Goal: Obtain resource: Obtain resource

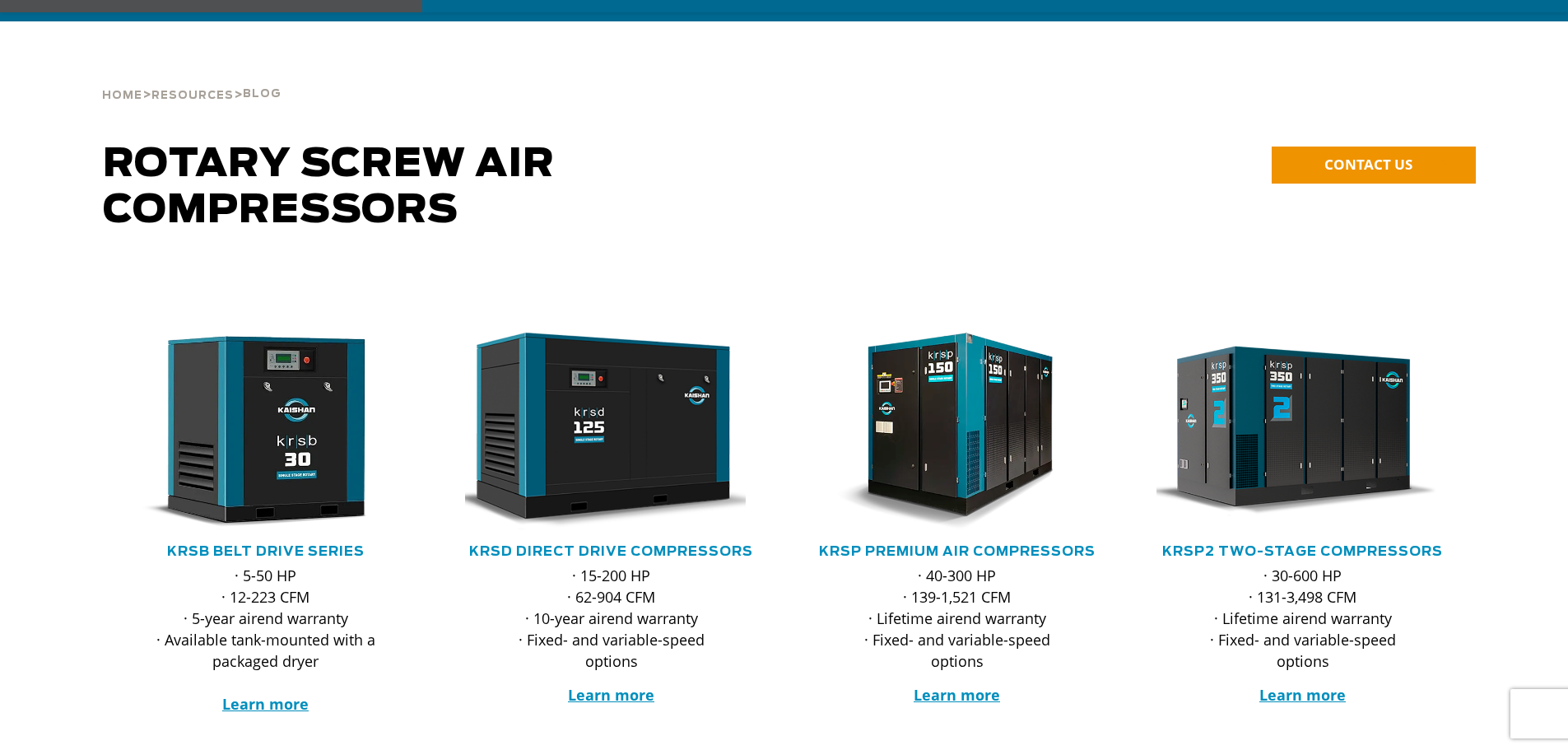
scroll to position [247, 0]
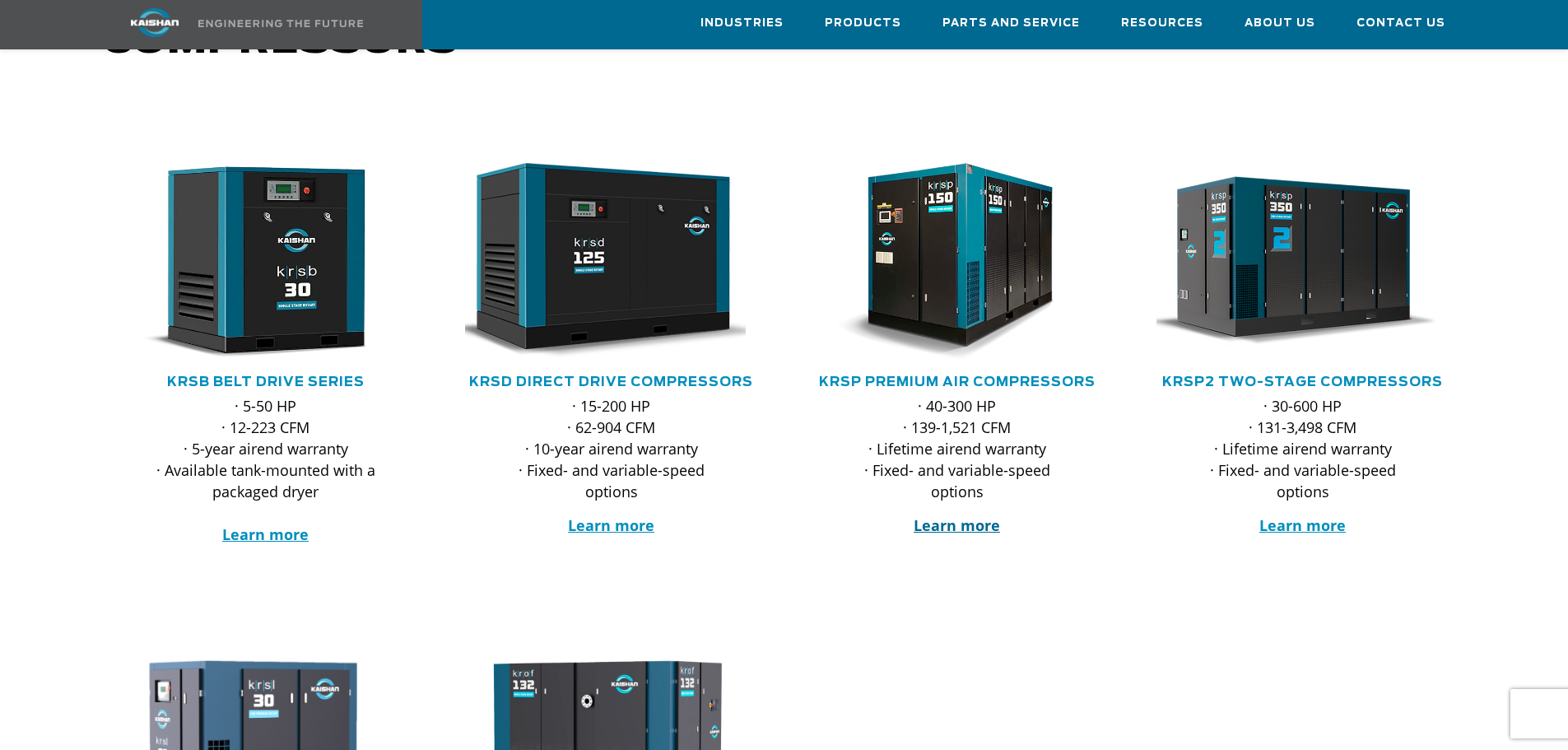
click at [982, 515] on strong "Learn more" at bounding box center [957, 525] width 87 height 20
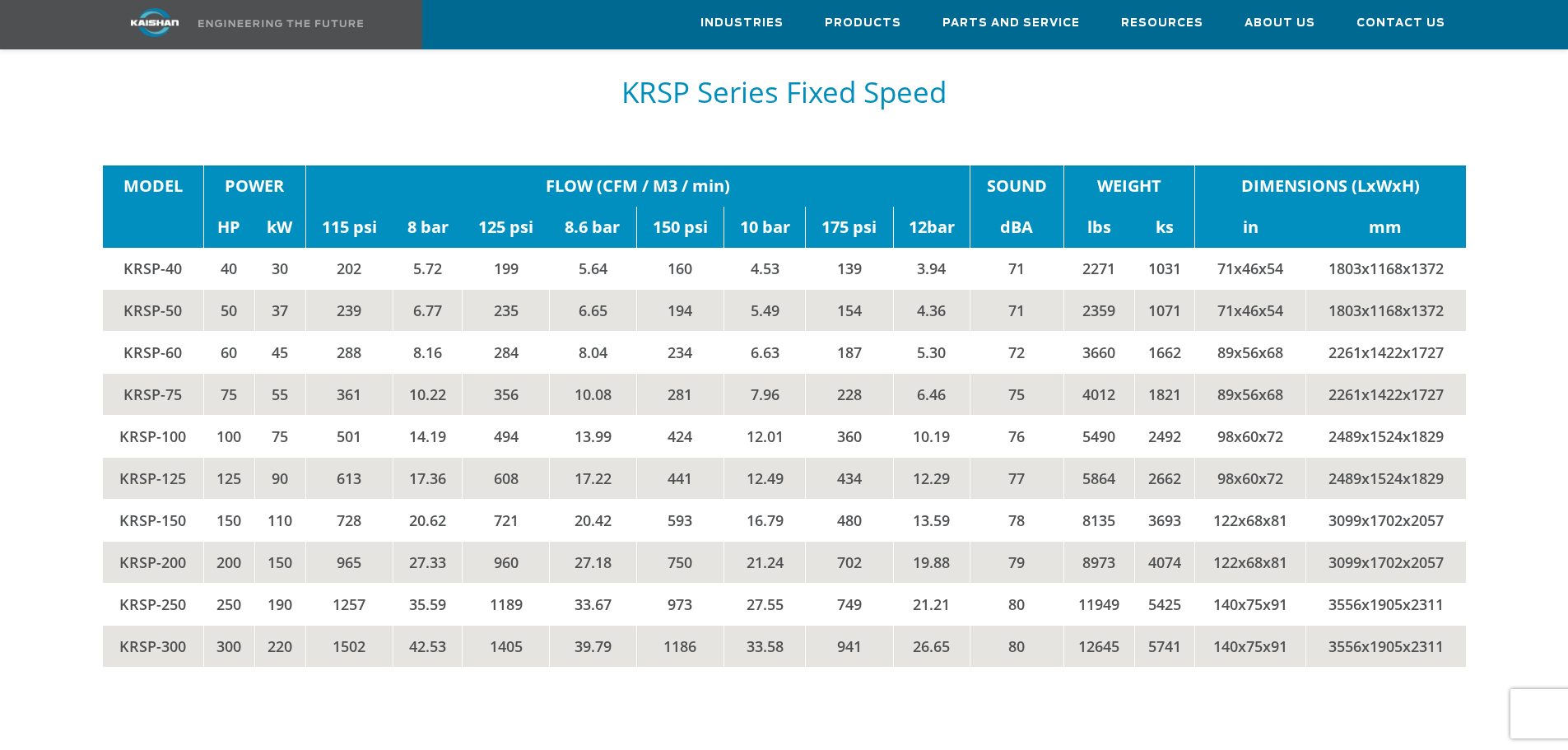
scroll to position [2881, 0]
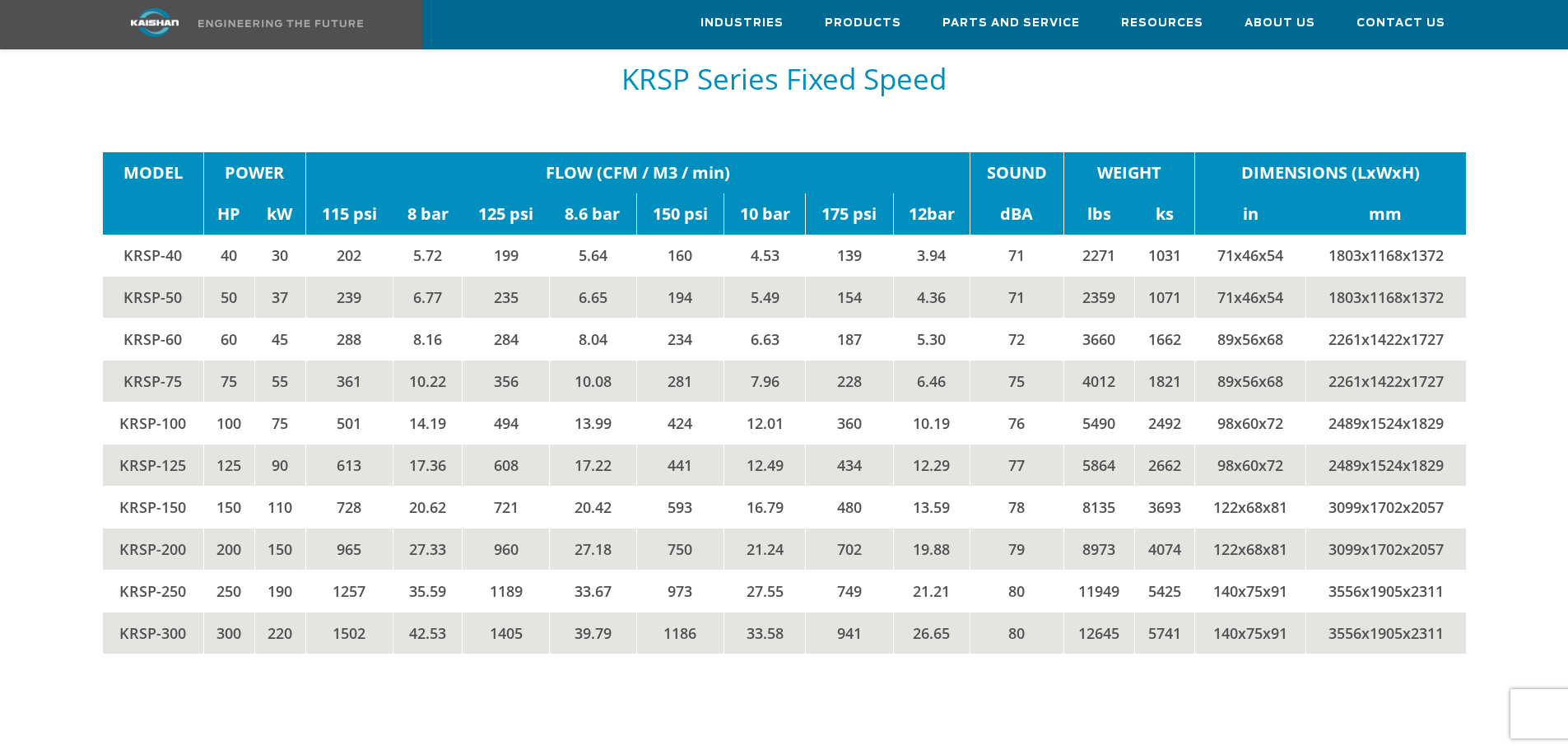
click at [172, 528] on td "KRSP-200" at bounding box center [153, 548] width 101 height 42
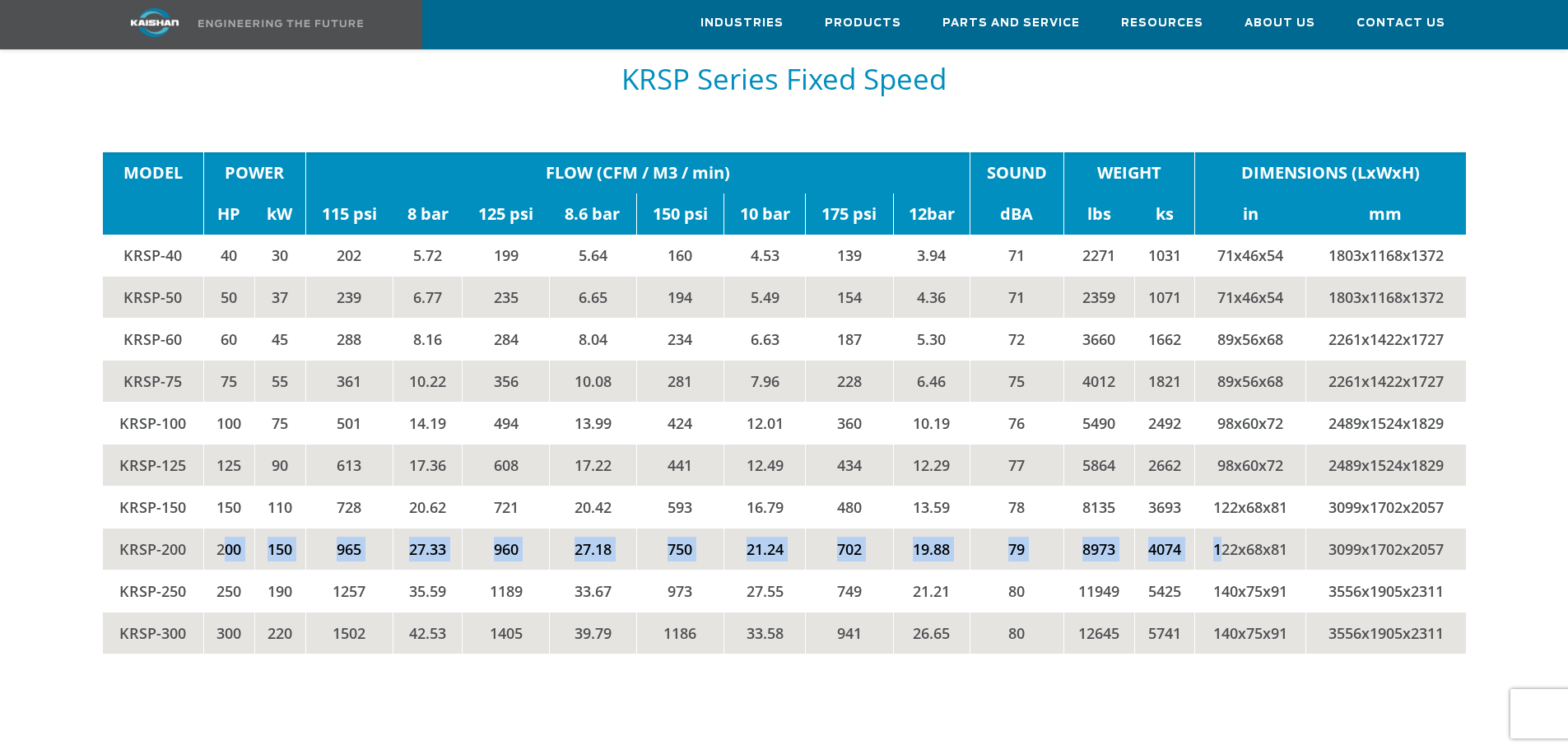
drag, startPoint x: 226, startPoint y: 520, endPoint x: 1221, endPoint y: 518, distance: 995.0
click at [1221, 528] on tr "KRSP-200 200 150 965 27.33 960 27.18 750 21.24 702 19.88 79 8973 4074 122x68x81…" at bounding box center [784, 548] width 1364 height 42
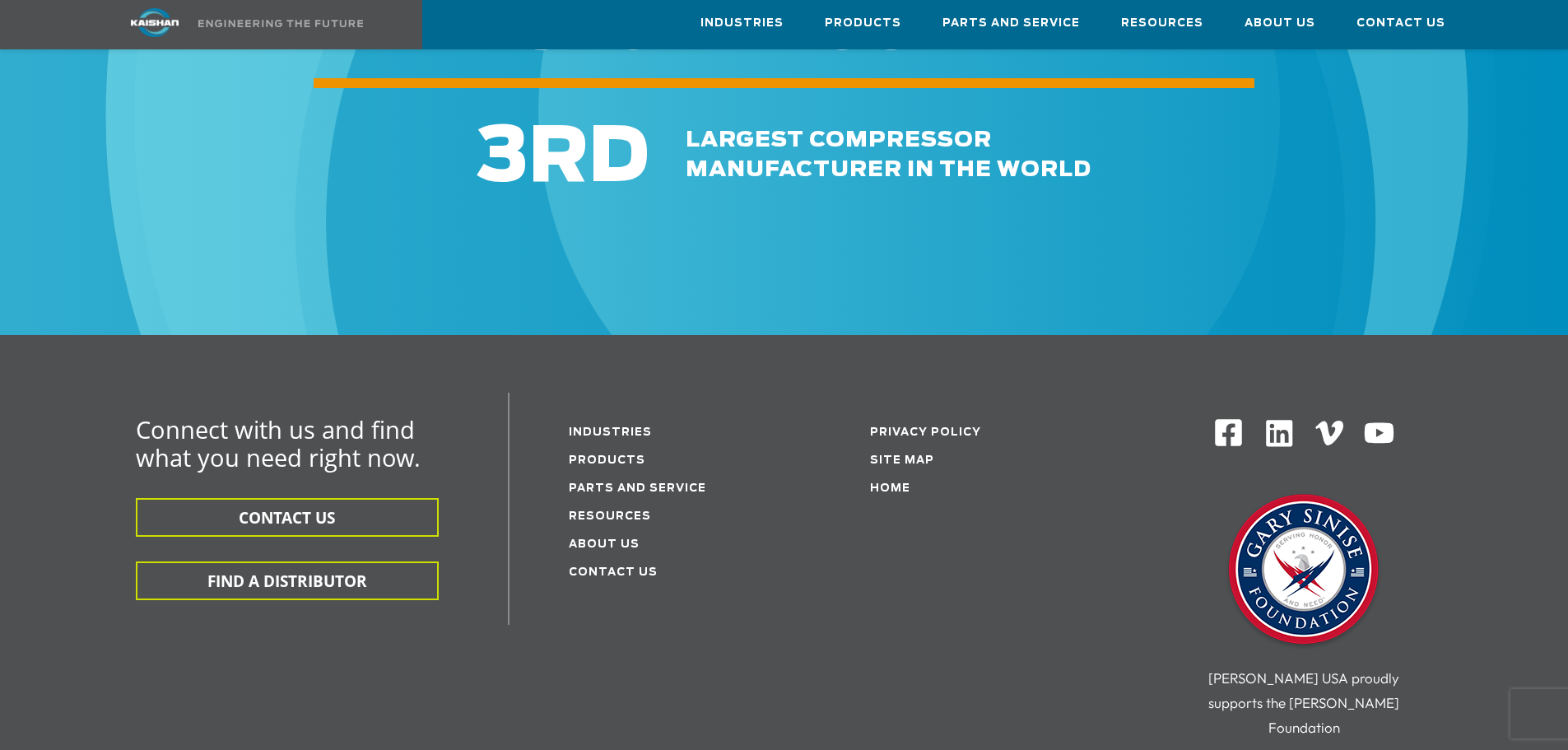
scroll to position [5268, 0]
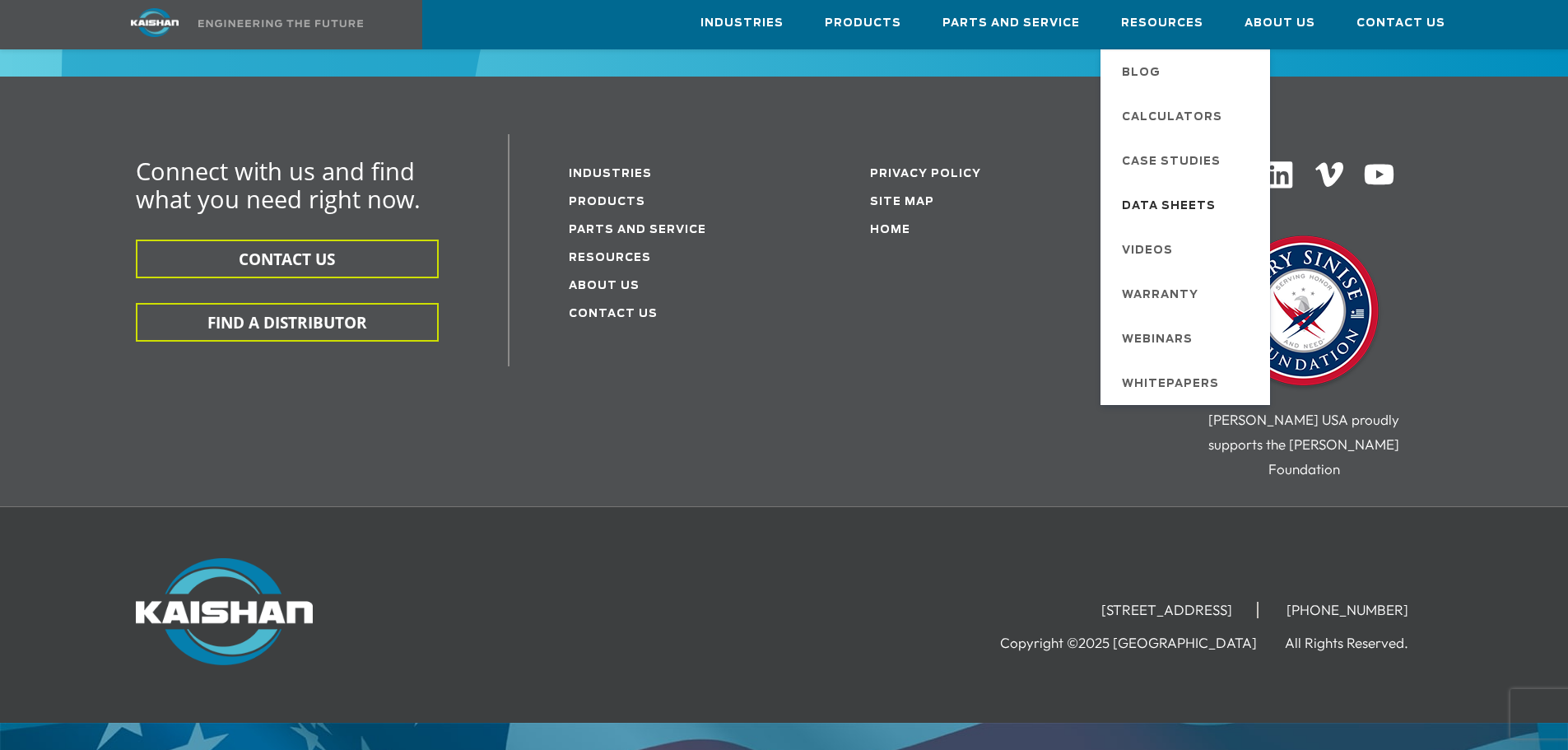
click at [1190, 199] on span "Data Sheets" at bounding box center [1169, 206] width 94 height 28
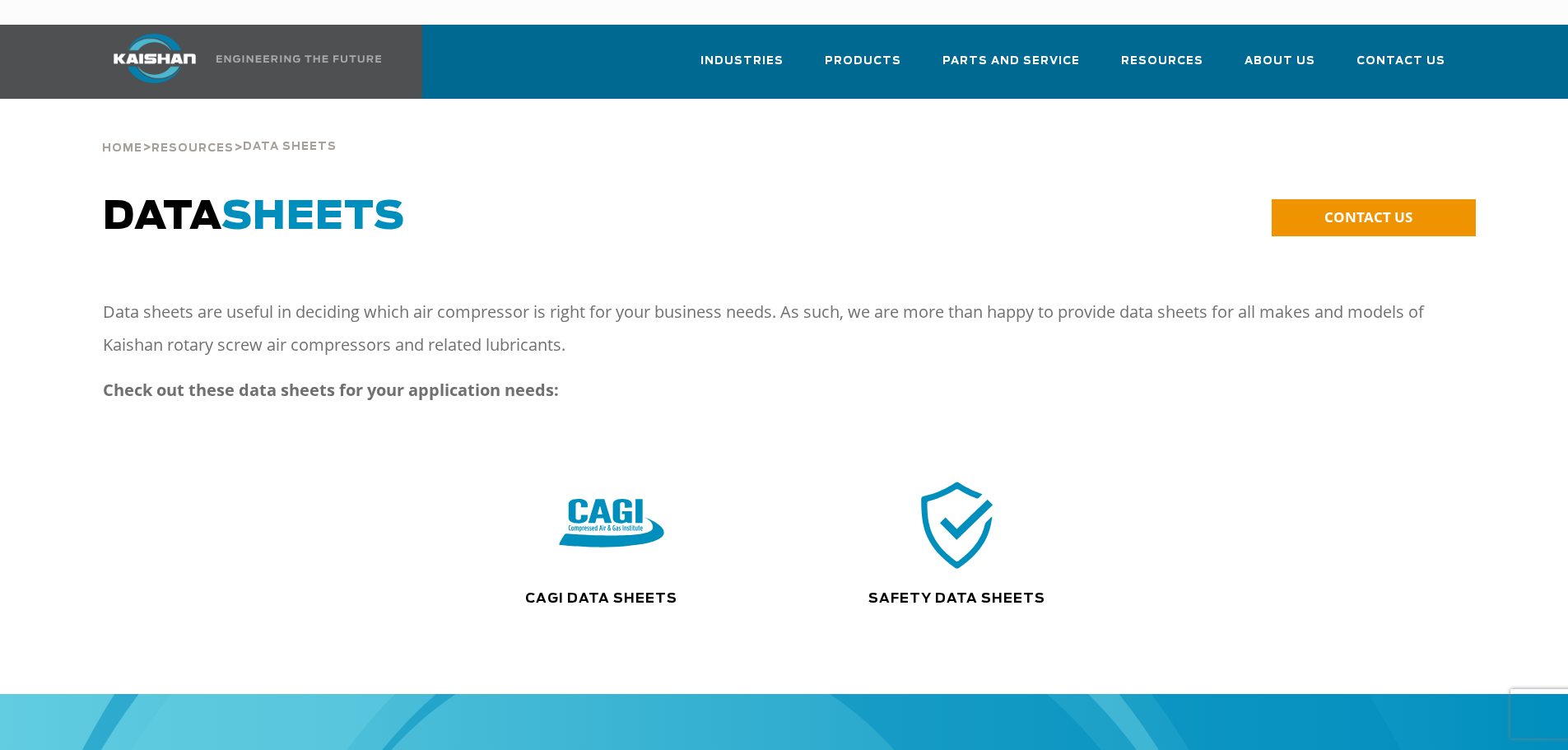
click at [610, 505] on img at bounding box center [612, 525] width 106 height 106
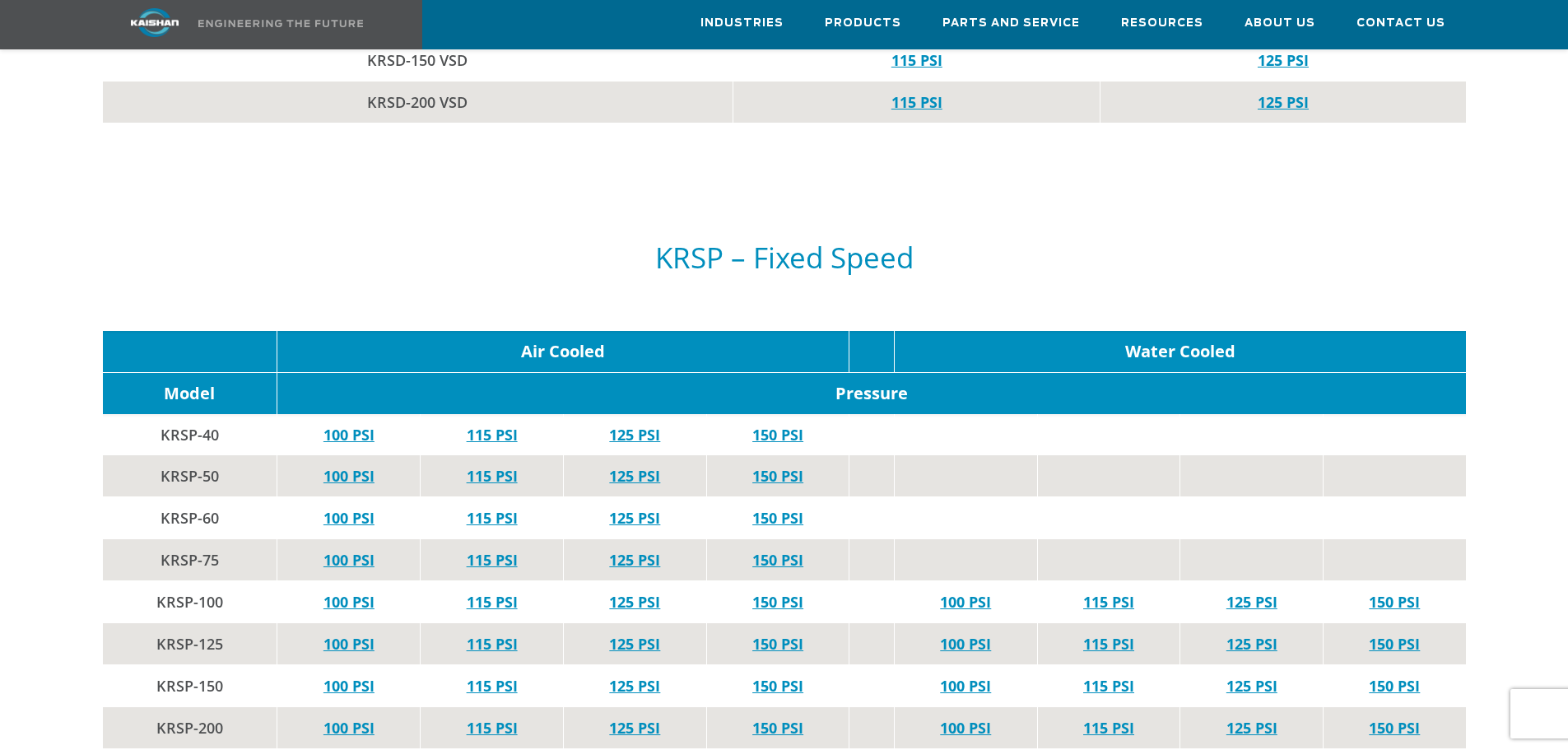
scroll to position [3045, 0]
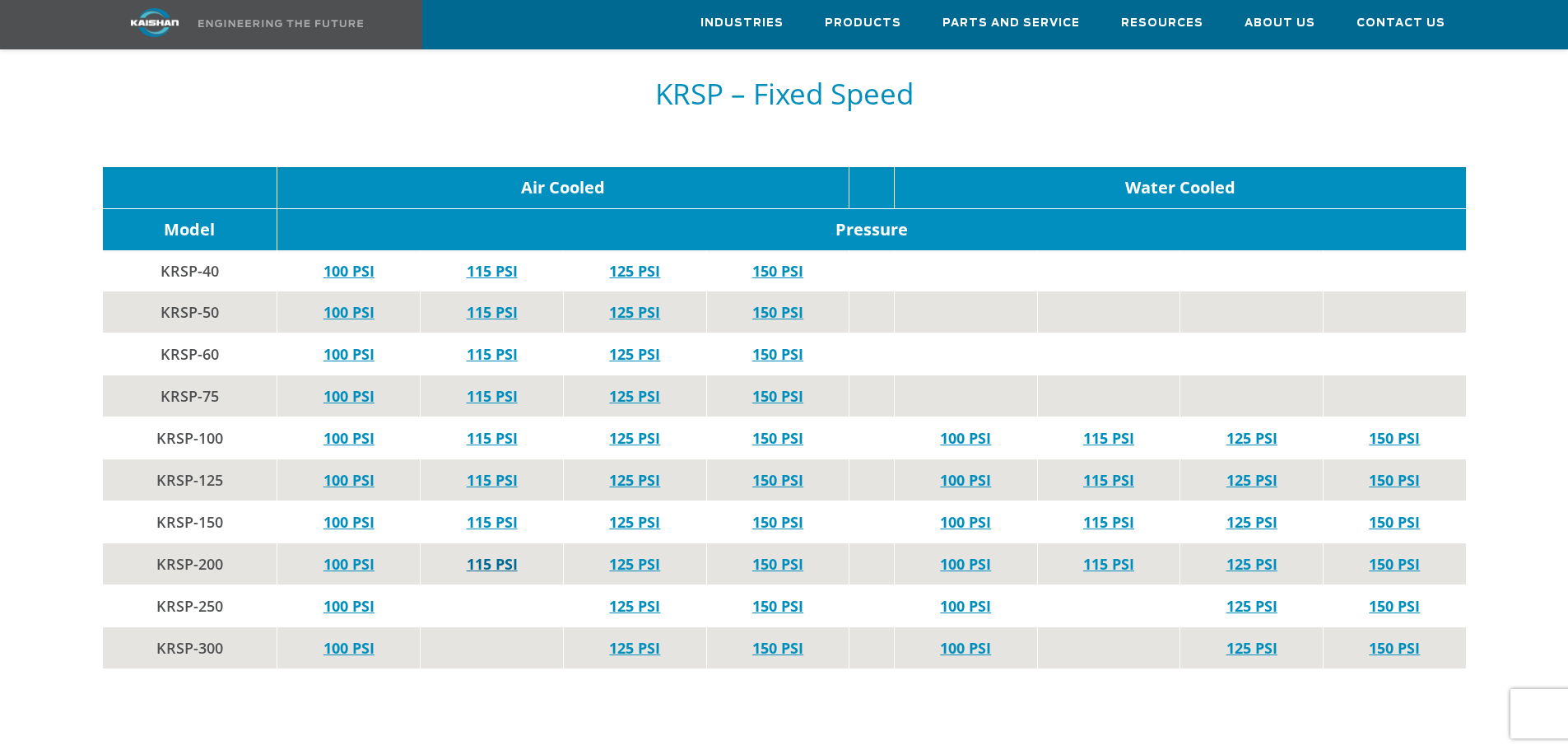
click at [509, 554] on link "115 PSI" at bounding box center [492, 563] width 51 height 20
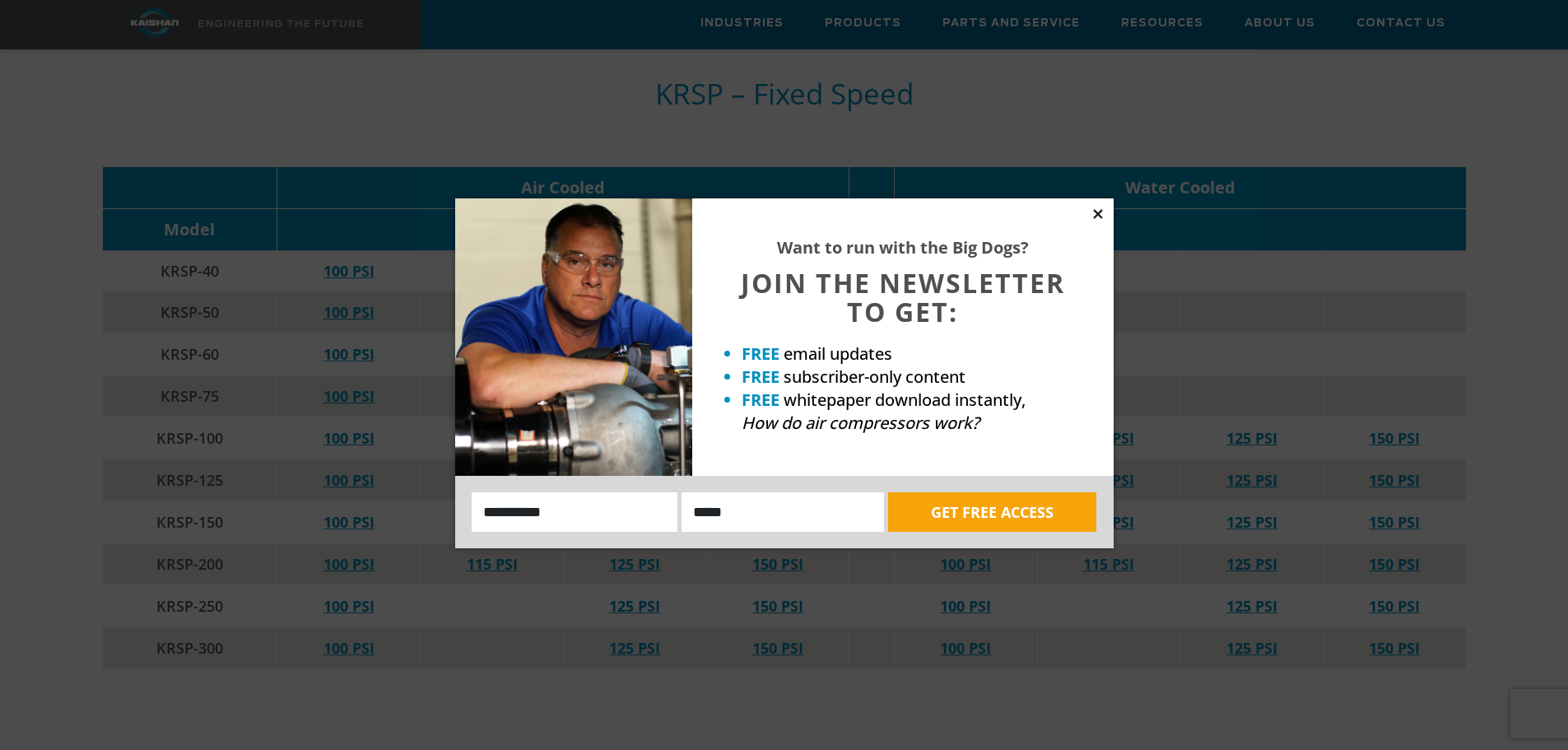
click at [1099, 218] on icon at bounding box center [1098, 214] width 15 height 15
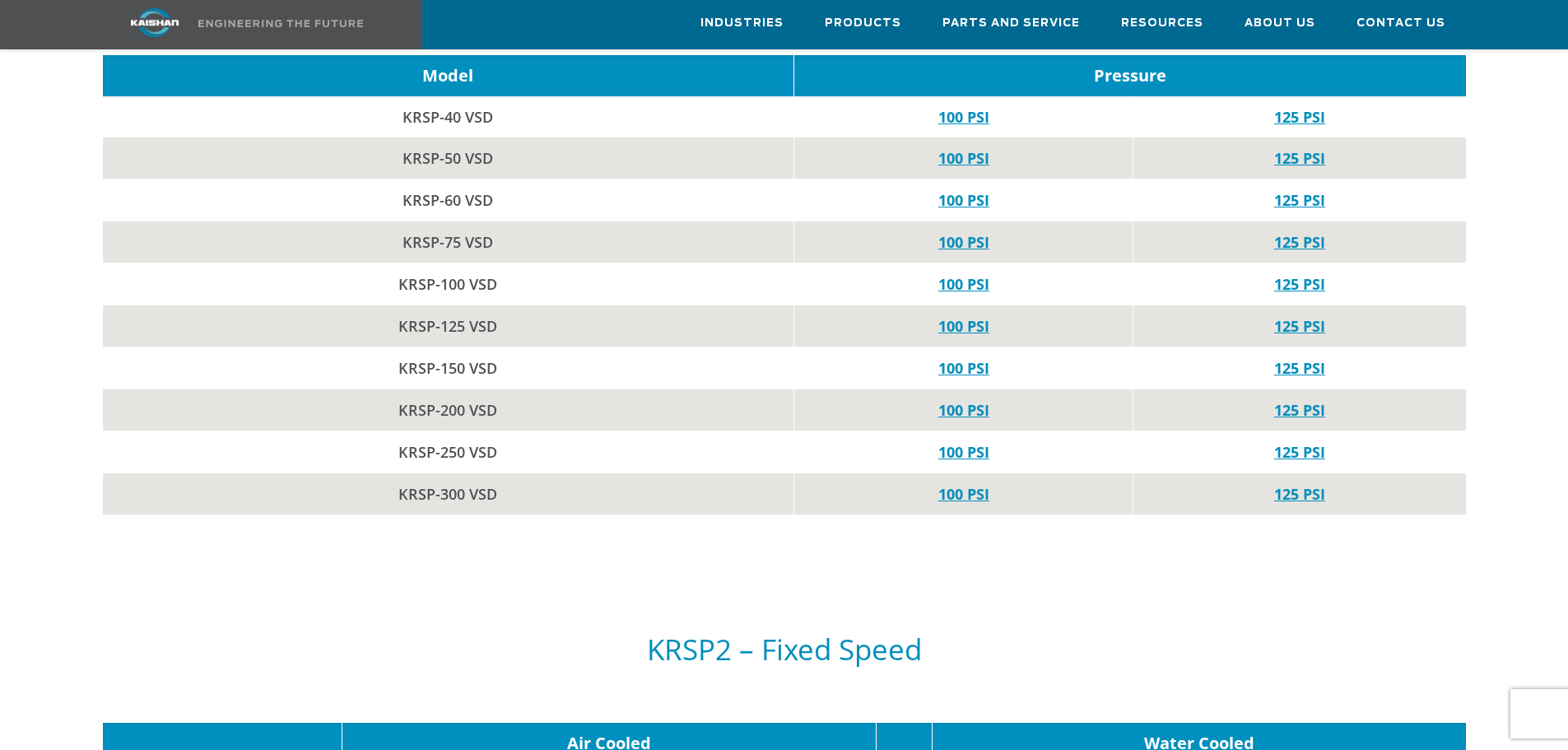
scroll to position [3869, 0]
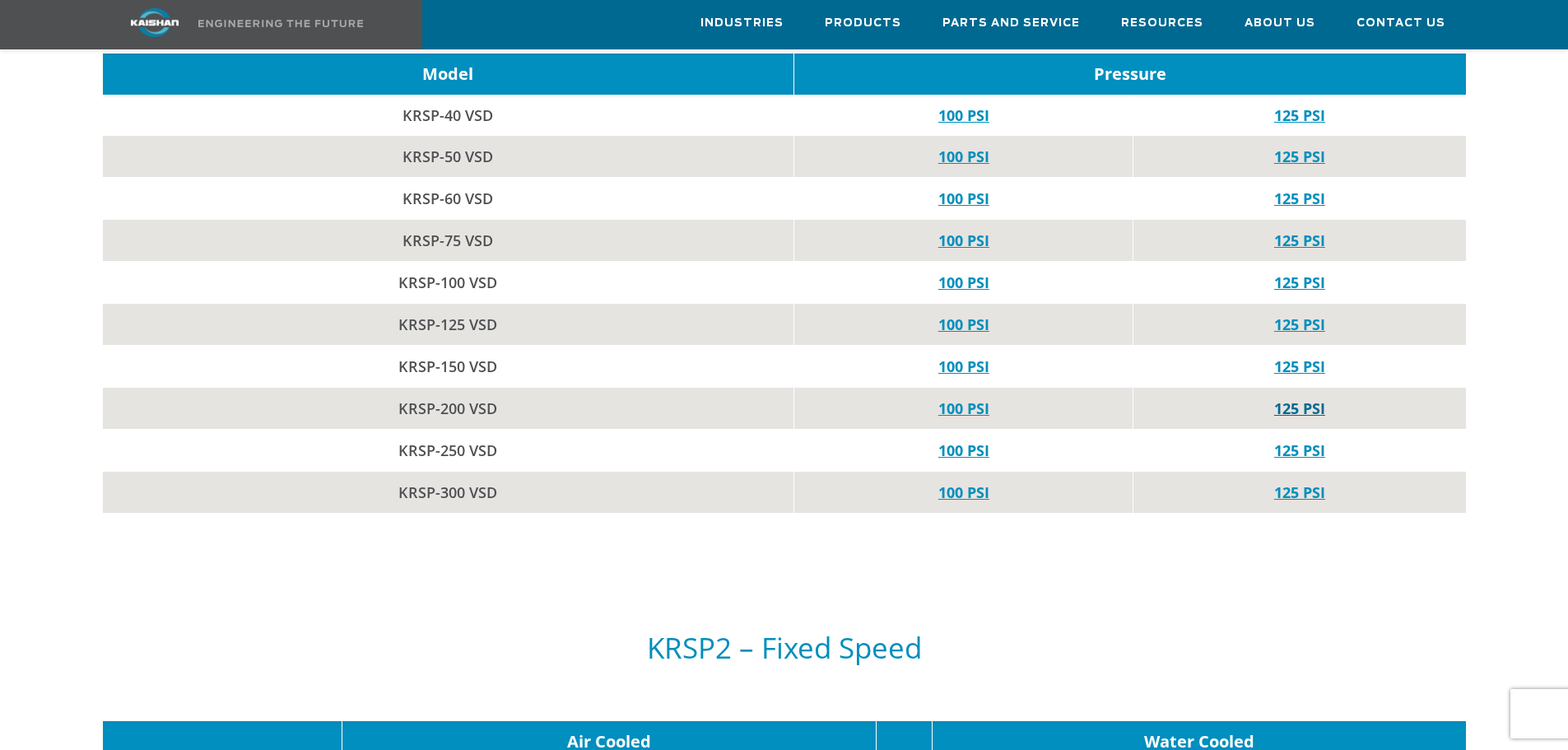
click at [1303, 399] on link "125 PSI" at bounding box center [1299, 408] width 51 height 20
